Goal: Transaction & Acquisition: Obtain resource

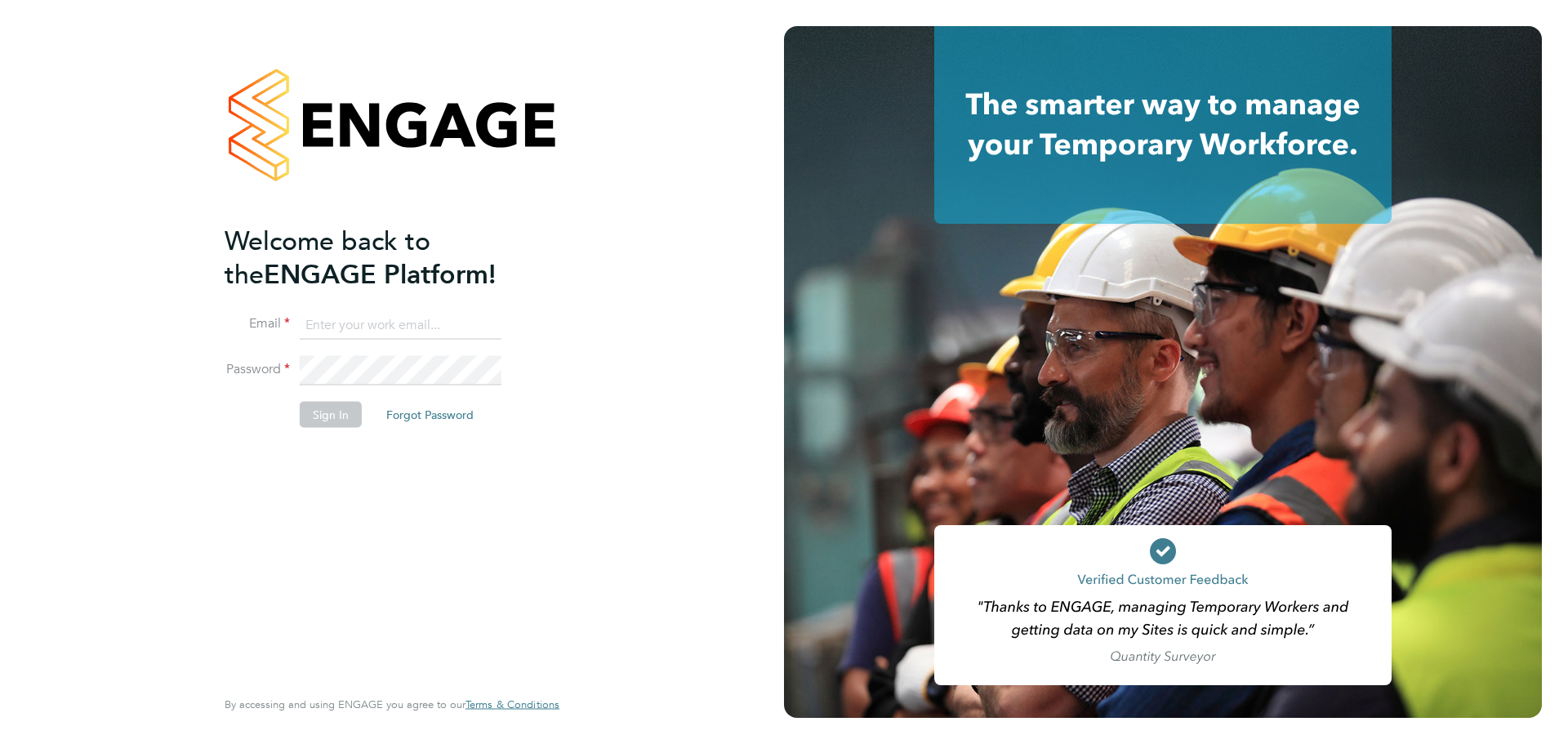
type input "[PERSON_NAME][EMAIL_ADDRESS][PERSON_NAME][DOMAIN_NAME]"
click at [332, 419] on button "Sign In" at bounding box center [330, 413] width 62 height 26
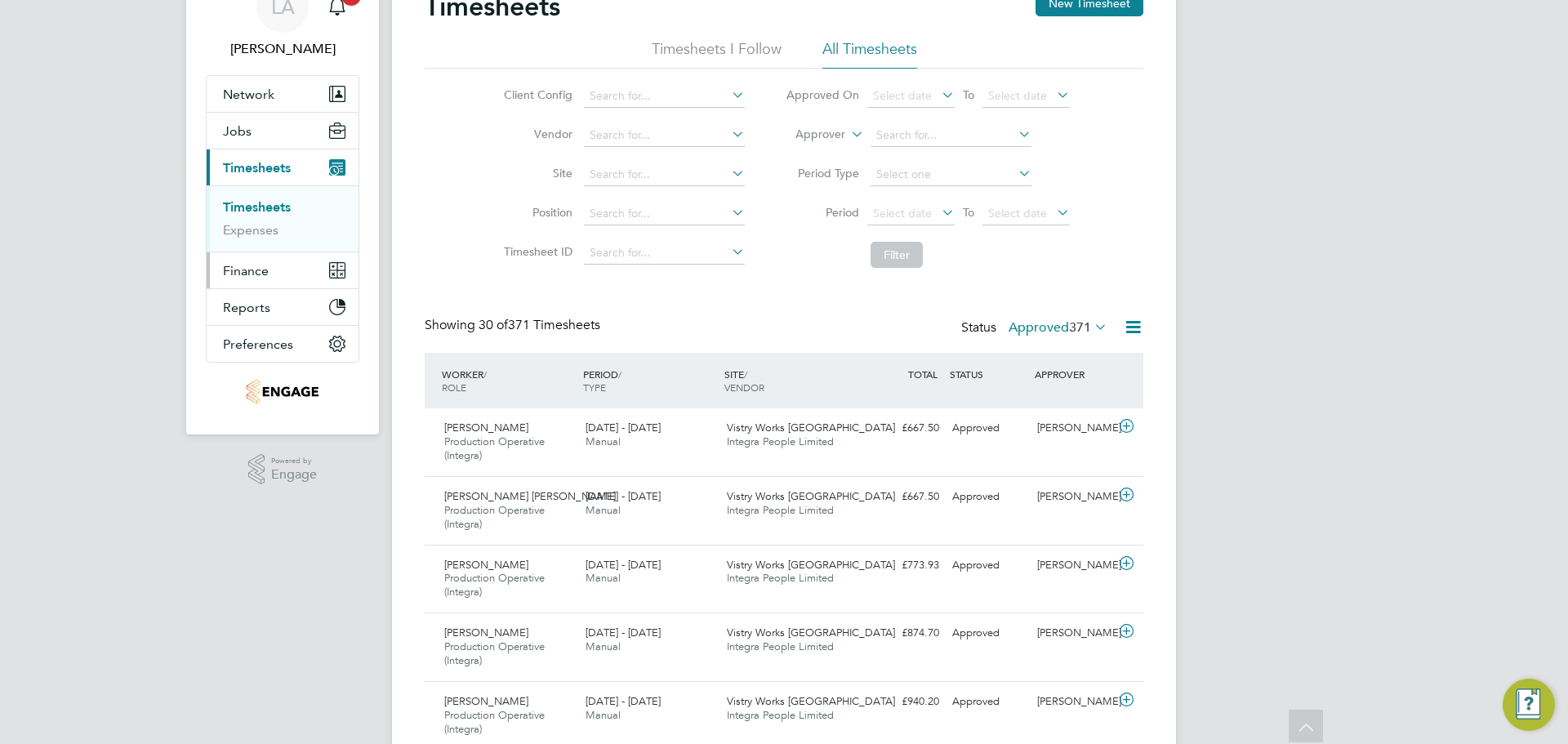
click at [257, 271] on span "Finance" at bounding box center [246, 270] width 46 height 15
click at [255, 255] on link "Invoices & Credit Notes" at bounding box center [274, 251] width 102 height 31
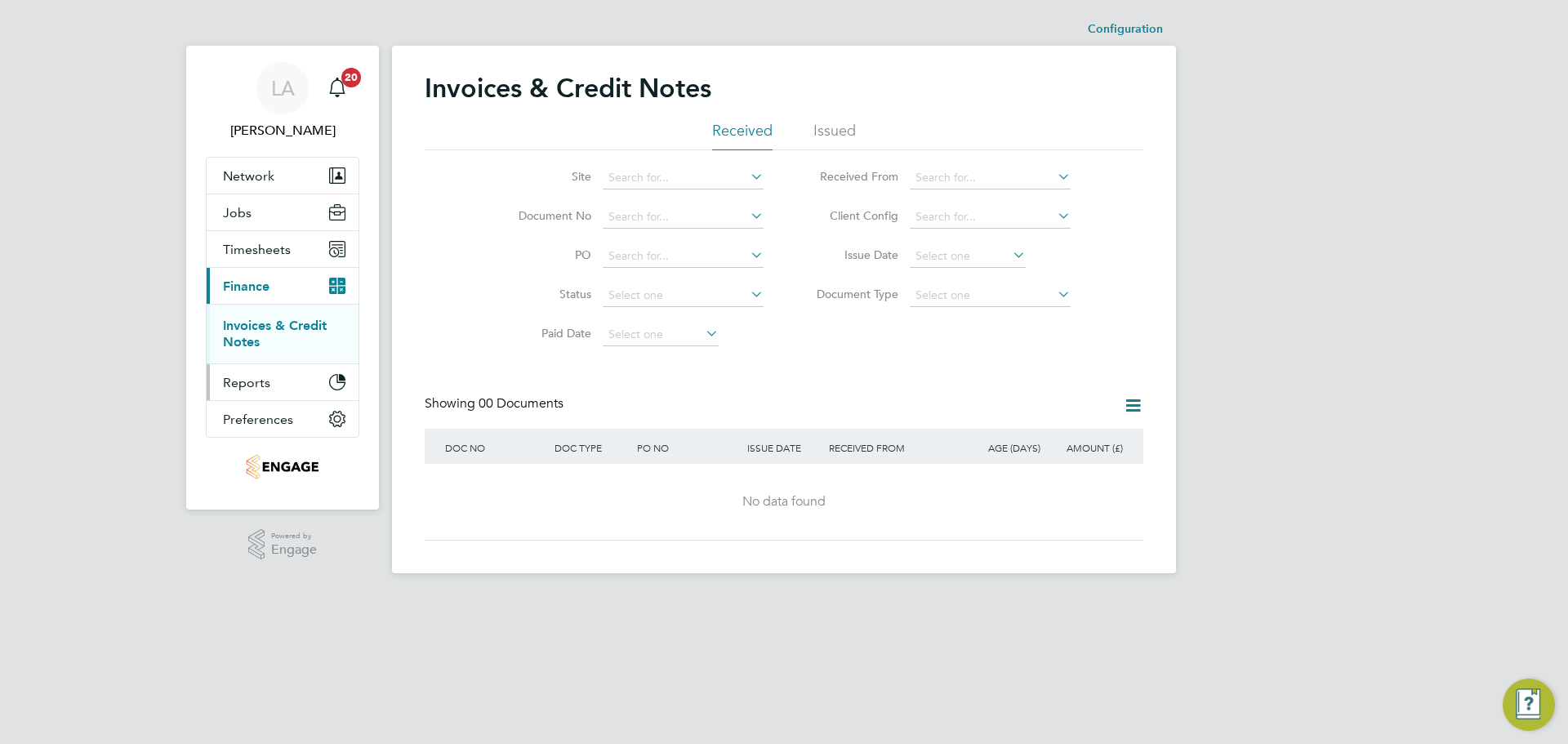
click at [268, 396] on button "Reports" at bounding box center [282, 382] width 152 height 36
click at [254, 247] on span "Timesheets" at bounding box center [257, 249] width 68 height 15
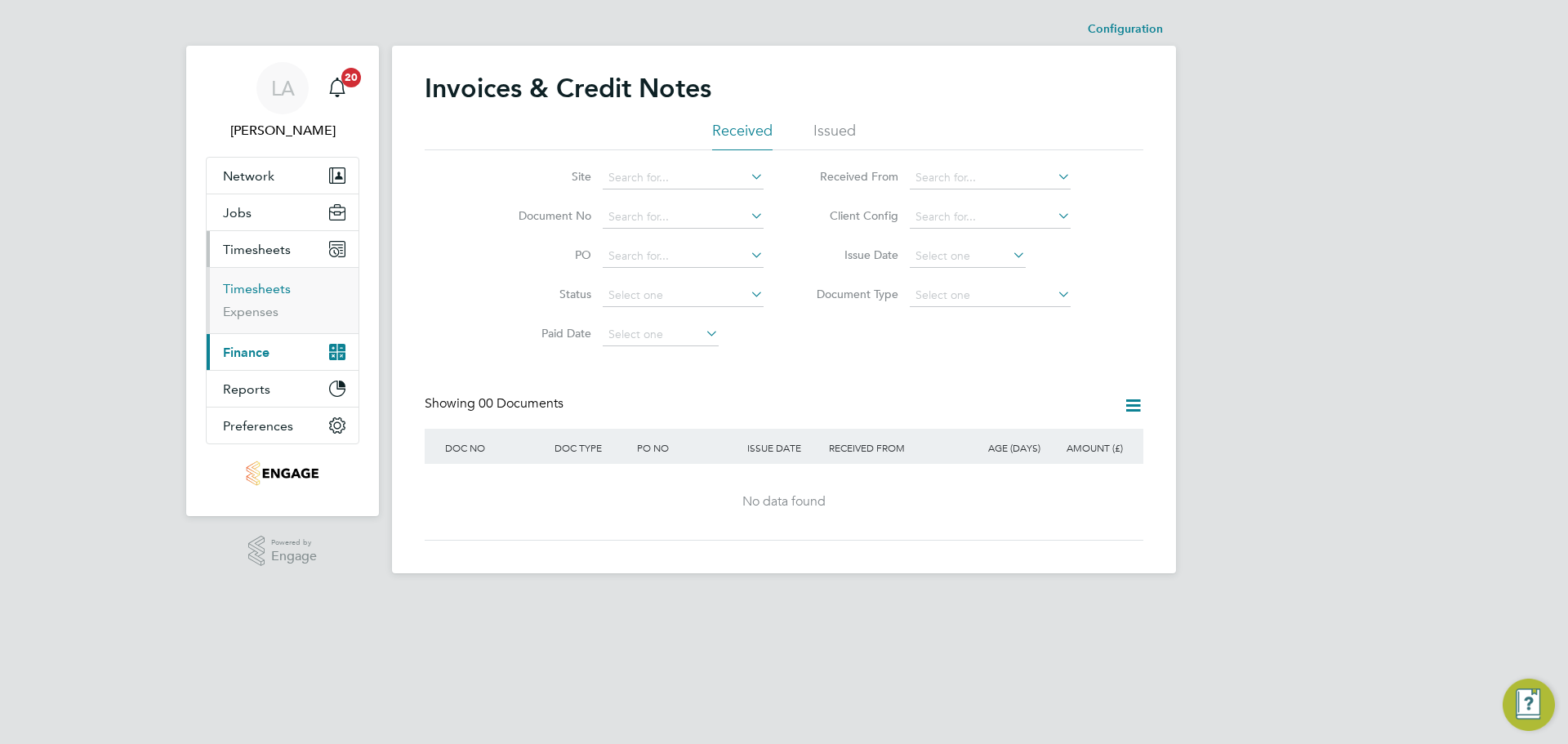
click at [267, 283] on link "Timesheets" at bounding box center [257, 288] width 68 height 15
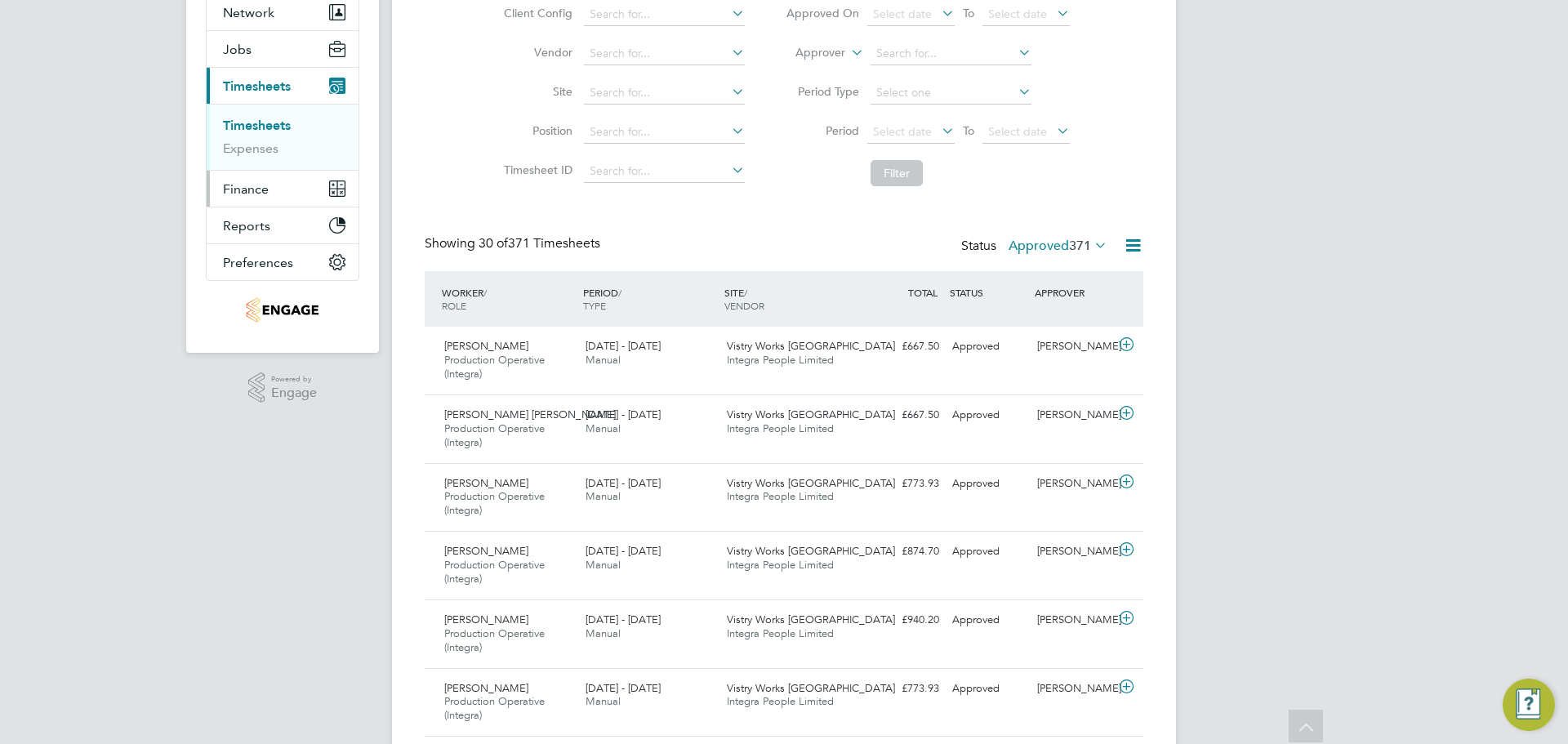
click at [257, 189] on span "Finance" at bounding box center [246, 189] width 46 height 15
click at [261, 178] on li "Invoices & Credit Notes" at bounding box center [284, 170] width 123 height 32
click at [245, 169] on link "Invoices & Credit Notes" at bounding box center [274, 169] width 102 height 31
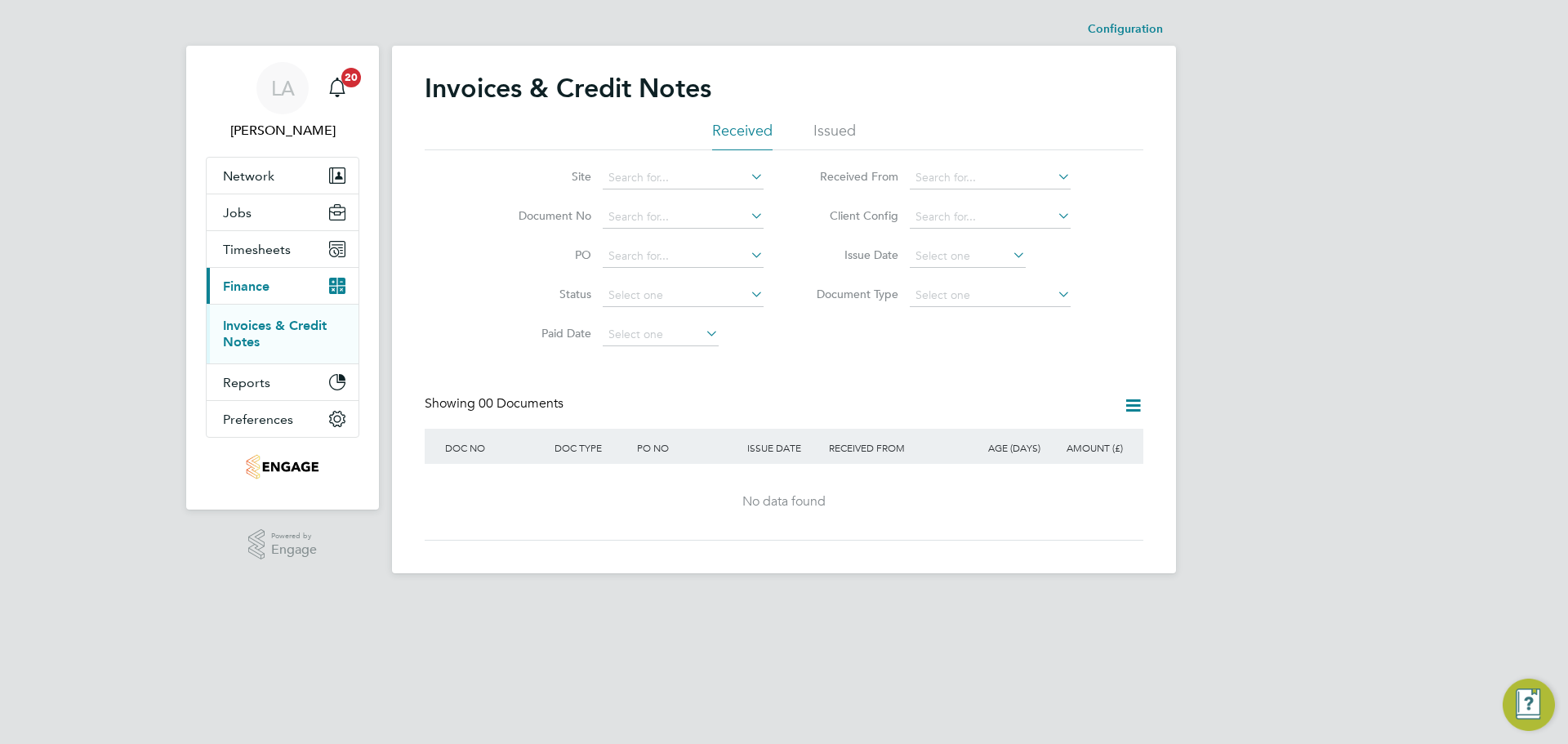
click at [851, 130] on li "Issued" at bounding box center [835, 135] width 43 height 30
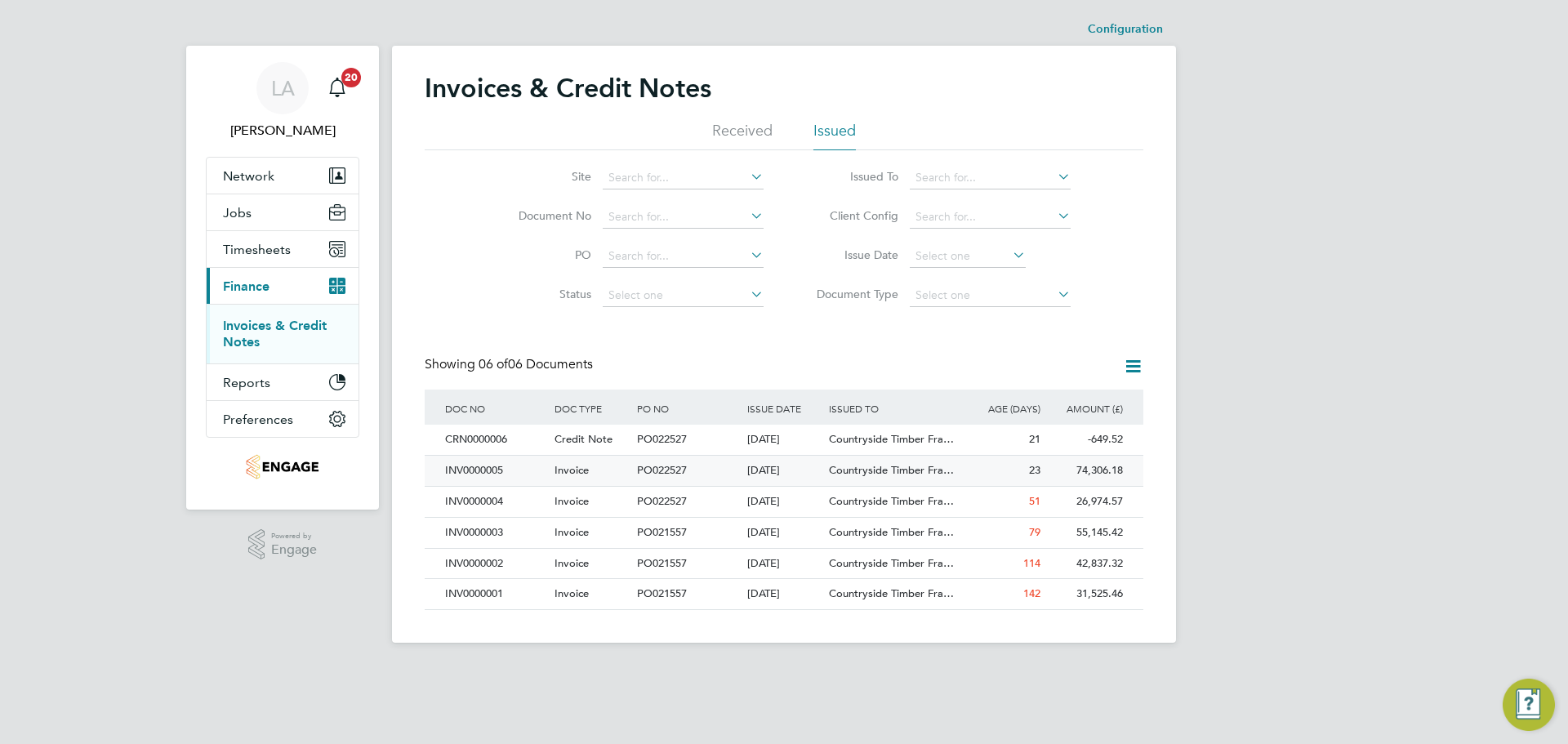
drag, startPoint x: 678, startPoint y: 470, endPoint x: 685, endPoint y: 481, distance: 13.0
click at [678, 470] on span "PO022527" at bounding box center [662, 469] width 50 height 14
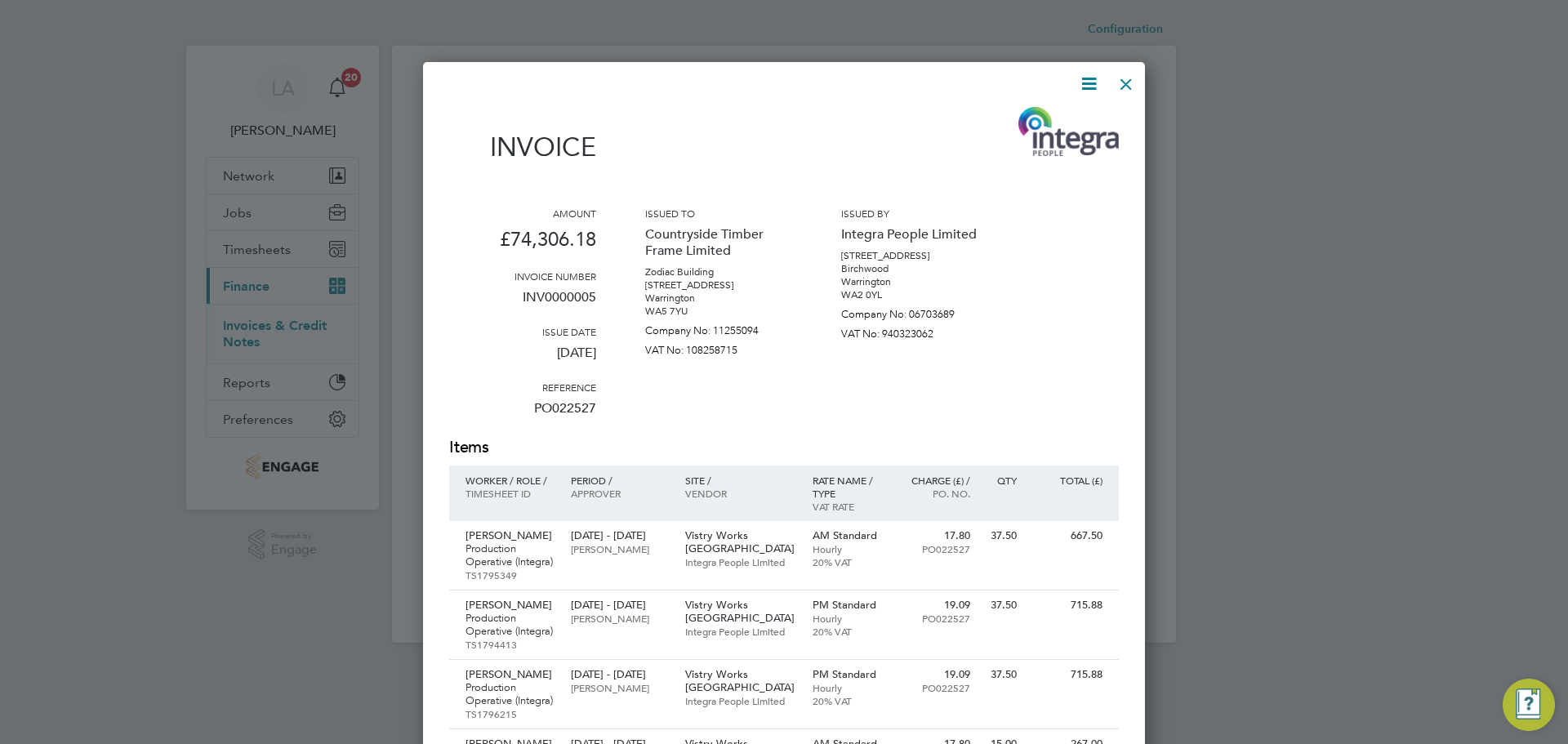
drag, startPoint x: 1126, startPoint y: 82, endPoint x: 1117, endPoint y: 189, distance: 107.4
click at [1126, 82] on div at bounding box center [1126, 80] width 30 height 30
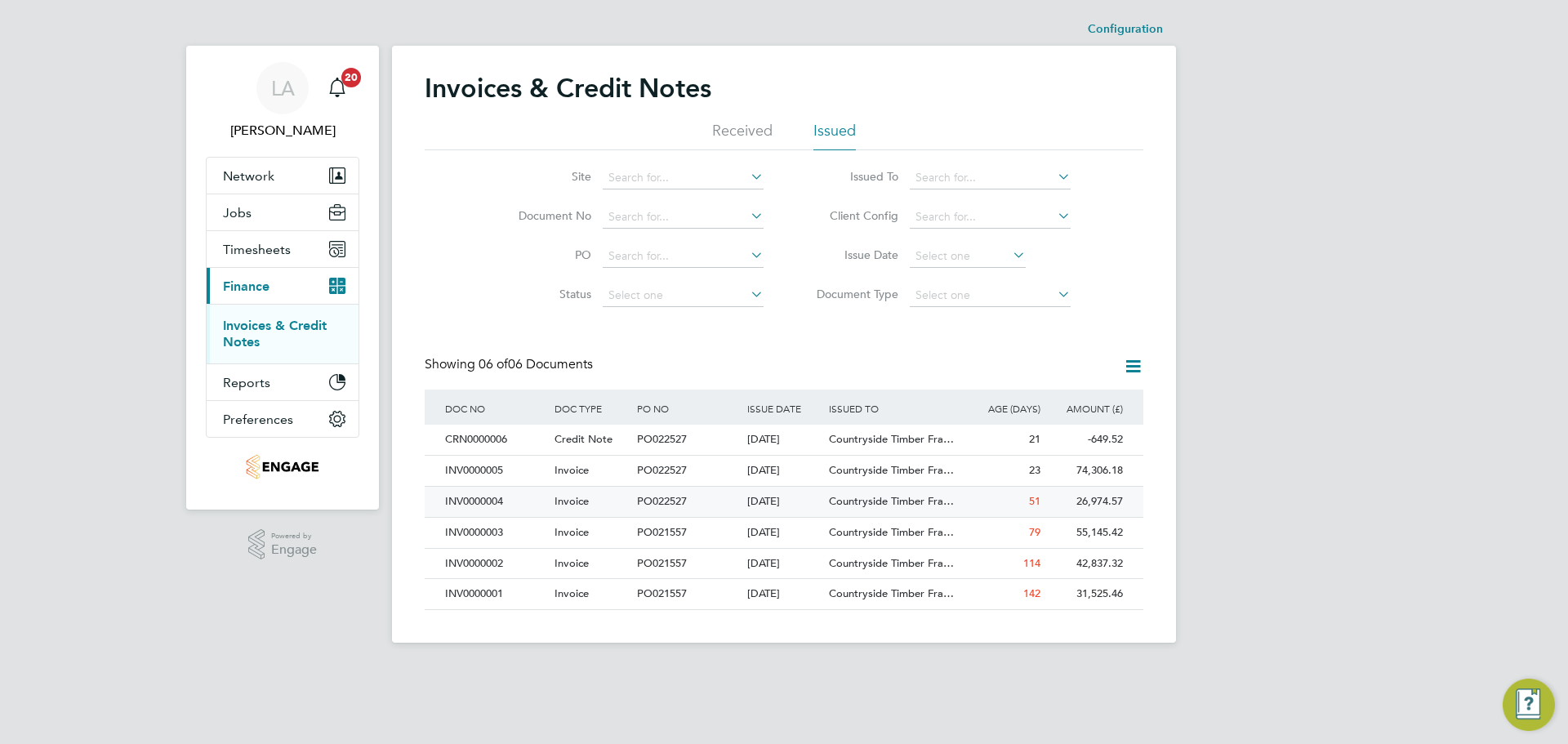
click at [794, 501] on div "04 Aug 2025" at bounding box center [784, 502] width 83 height 31
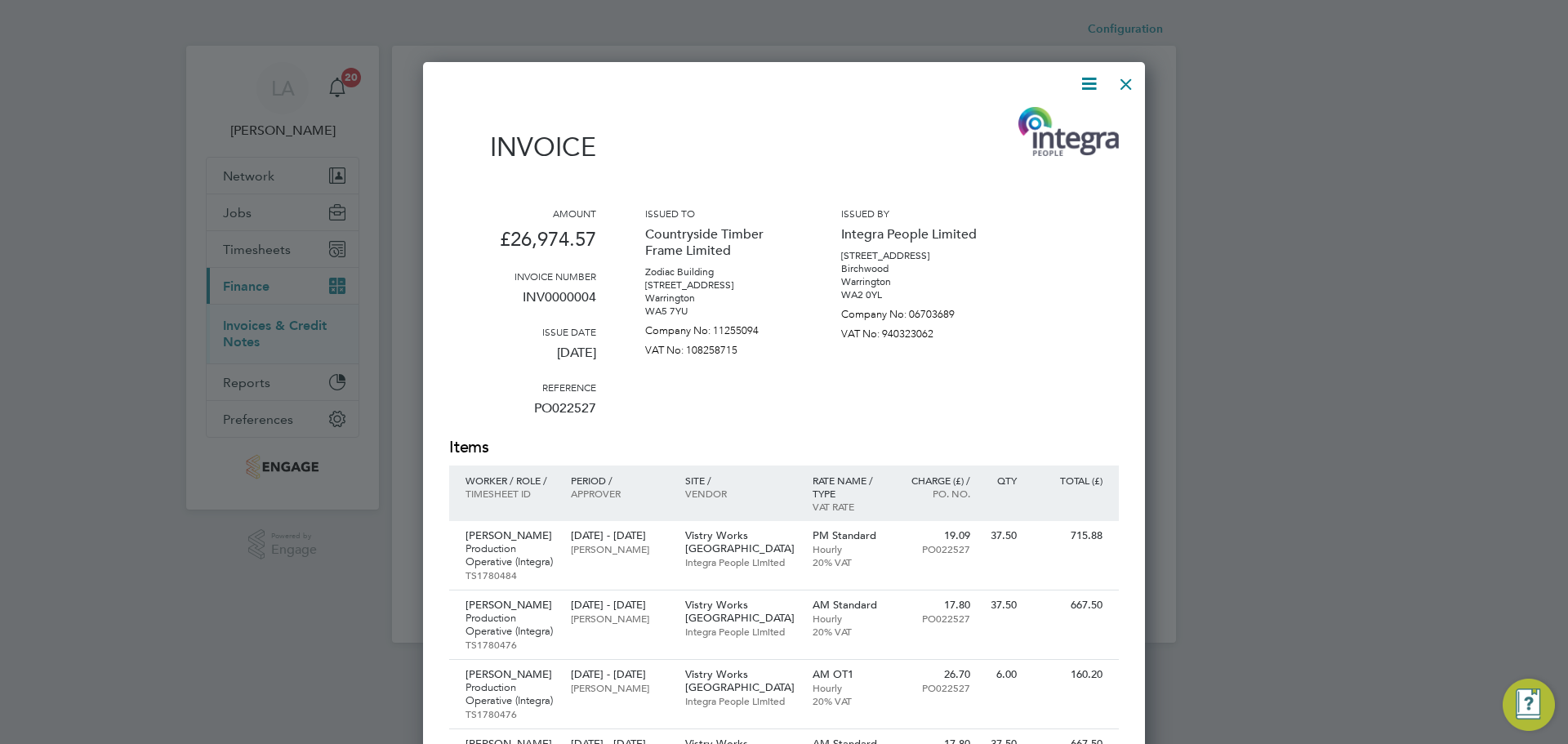
click at [1119, 79] on div at bounding box center [1126, 80] width 30 height 30
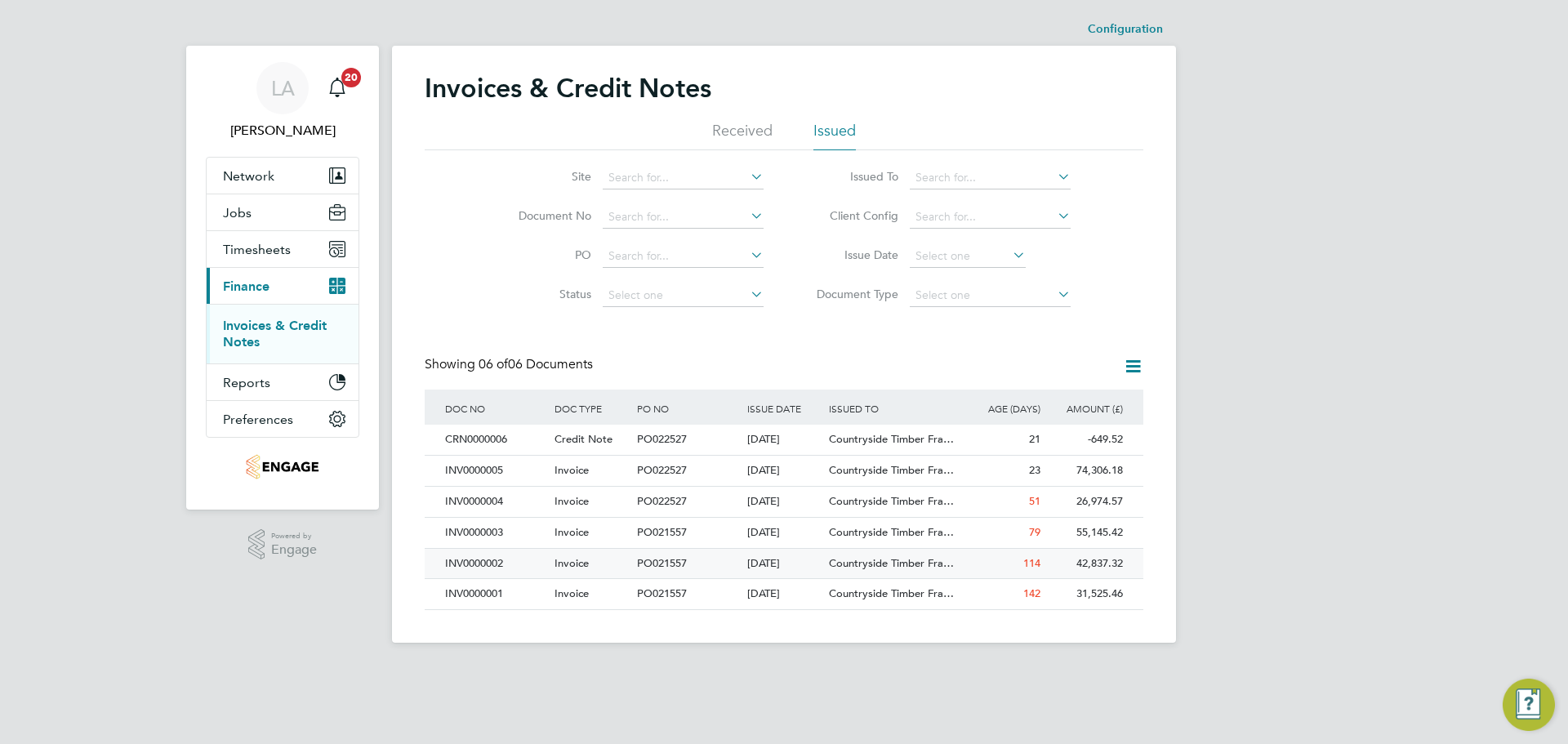
drag, startPoint x: 777, startPoint y: 501, endPoint x: 719, endPoint y: 562, distance: 84.2
click at [777, 501] on div "04 Aug 2025" at bounding box center [784, 502] width 83 height 31
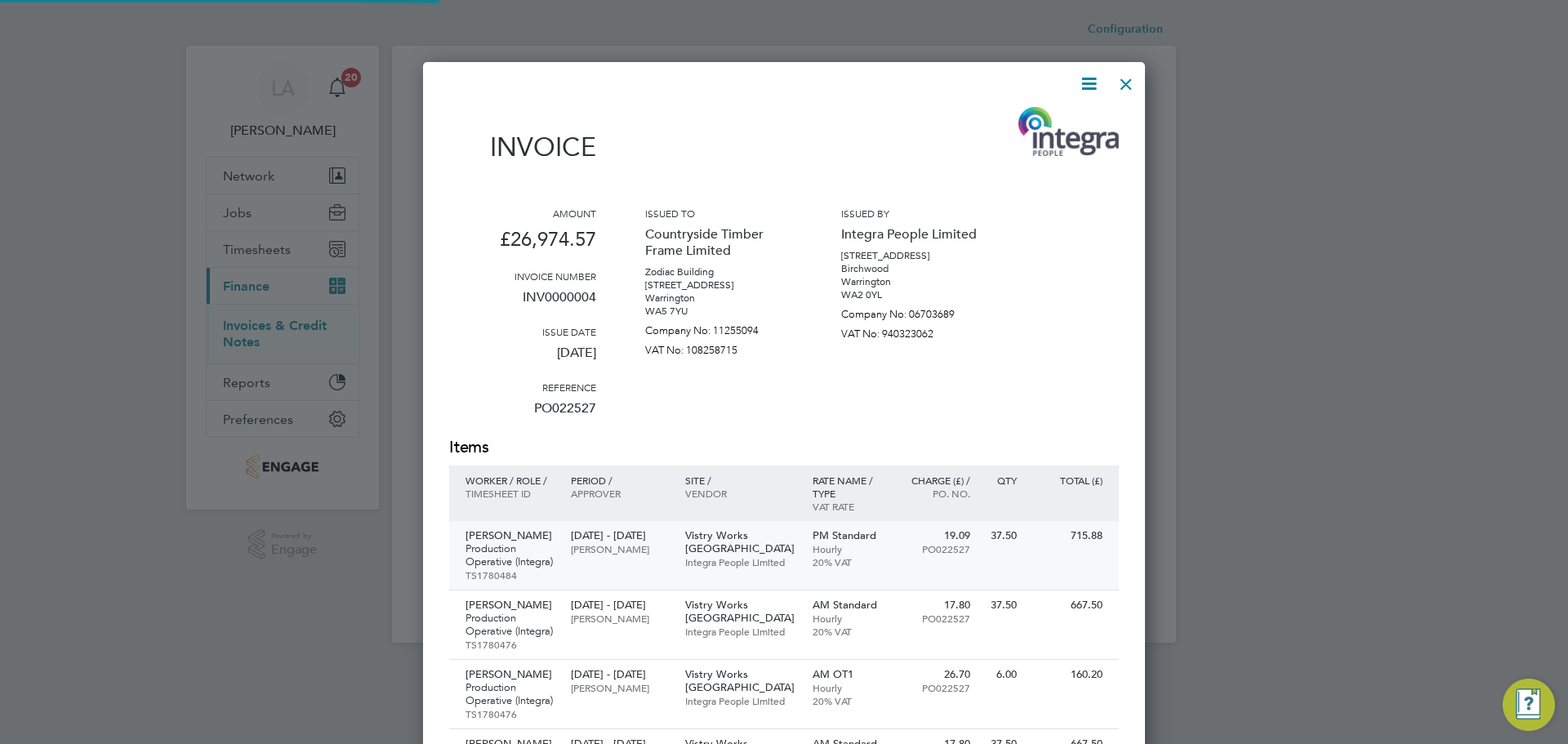
scroll to position [4506, 723]
click at [1091, 88] on icon at bounding box center [1089, 83] width 20 height 20
click at [1043, 122] on li "Download Invoice" at bounding box center [1040, 122] width 112 height 23
drag, startPoint x: 1124, startPoint y: 82, endPoint x: 1107, endPoint y: 129, distance: 50.0
click at [1124, 82] on div at bounding box center [1126, 80] width 30 height 30
